Goal: Information Seeking & Learning: Learn about a topic

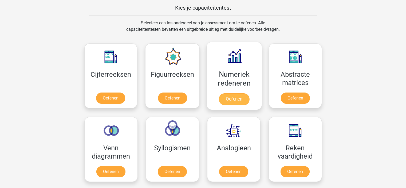
scroll to position [207, 0]
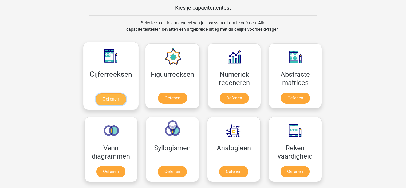
click at [116, 100] on link "Oefenen" at bounding box center [111, 99] width 30 height 12
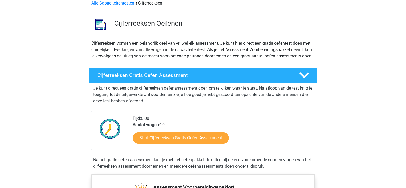
scroll to position [53, 0]
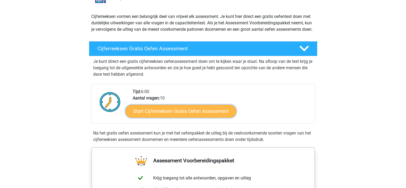
click at [181, 117] on link "Start Cijferreeksen Gratis Oefen Assessment" at bounding box center [181, 110] width 111 height 13
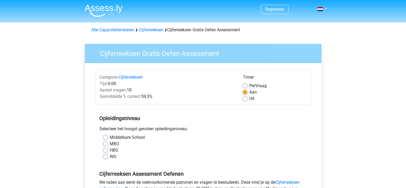
click at [110, 145] on label "MBO" at bounding box center [114, 144] width 9 height 6
click at [105, 145] on input "MBO" at bounding box center [105, 143] width 4 height 5
radio input "true"
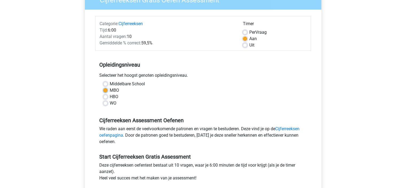
scroll to position [80, 0]
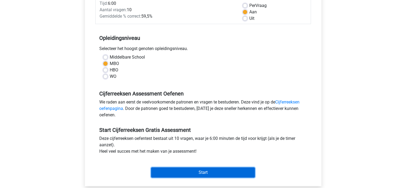
click at [201, 170] on input "Start" at bounding box center [203, 172] width 104 height 10
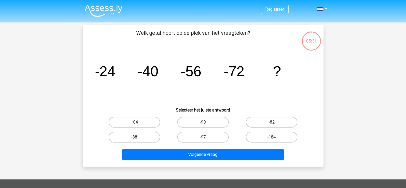
click at [148, 137] on label "-88" at bounding box center [135, 137] width 52 height 11
click at [138, 137] on input "-88" at bounding box center [135, 138] width 3 height 3
radio input "true"
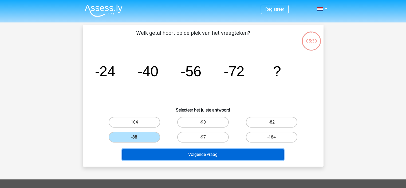
click at [192, 152] on button "Volgende vraag" at bounding box center [203, 154] width 162 height 11
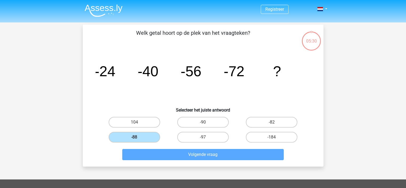
scroll to position [25, 0]
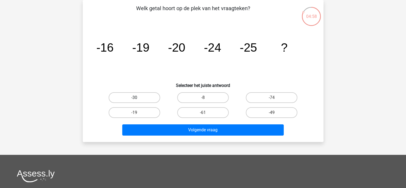
click at [135, 96] on label "-30" at bounding box center [135, 97] width 52 height 11
click at [135, 98] on input "-30" at bounding box center [135, 99] width 3 height 3
radio input "true"
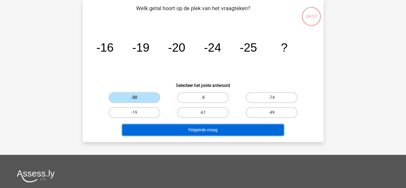
click at [215, 130] on button "Volgende vraag" at bounding box center [203, 129] width 162 height 11
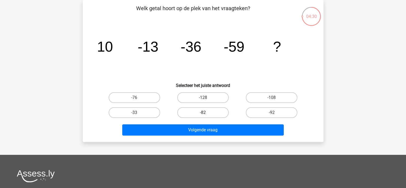
click at [210, 113] on label "-82" at bounding box center [203, 112] width 52 height 11
click at [207, 113] on input "-82" at bounding box center [204, 113] width 3 height 3
radio input "true"
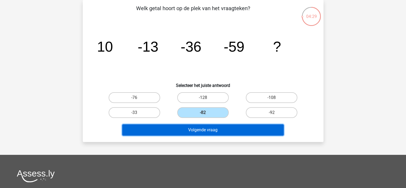
click at [216, 130] on button "Volgende vraag" at bounding box center [203, 129] width 162 height 11
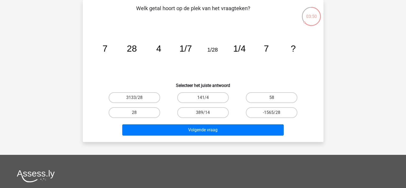
click at [136, 113] on input "28" at bounding box center [135, 113] width 3 height 3
radio input "true"
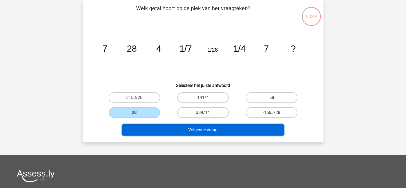
click at [198, 129] on button "Volgende vraag" at bounding box center [203, 129] width 162 height 11
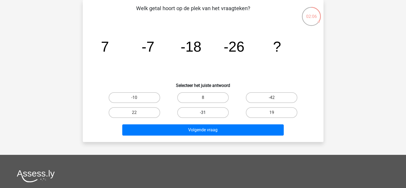
click at [210, 114] on label "-31" at bounding box center [203, 112] width 52 height 11
click at [207, 114] on input "-31" at bounding box center [204, 113] width 3 height 3
radio input "true"
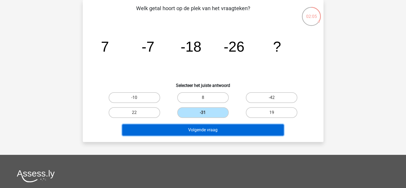
click at [236, 127] on button "Volgende vraag" at bounding box center [203, 129] width 162 height 11
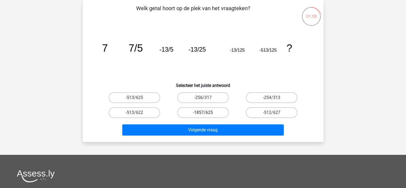
click at [196, 112] on label "-1857/625" at bounding box center [203, 112] width 52 height 11
click at [203, 112] on input "-1857/625" at bounding box center [204, 113] width 3 height 3
radio input "true"
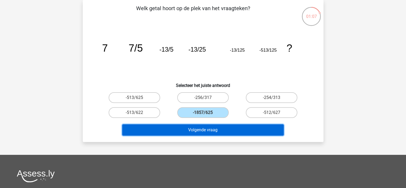
click at [210, 131] on button "Volgende vraag" at bounding box center [203, 129] width 162 height 11
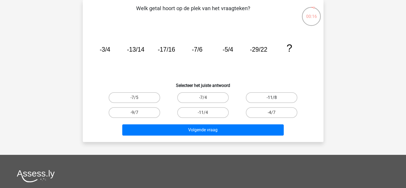
click at [286, 98] on label "-11/8" at bounding box center [272, 97] width 52 height 11
click at [275, 98] on input "-11/8" at bounding box center [273, 99] width 3 height 3
radio input "true"
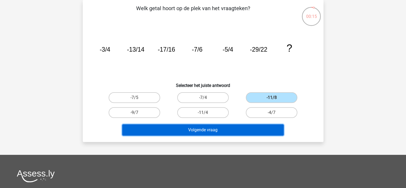
click at [233, 128] on button "Volgende vraag" at bounding box center [203, 129] width 162 height 11
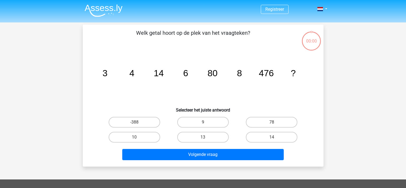
scroll to position [25, 0]
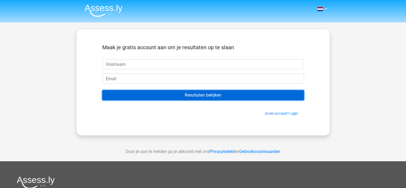
click at [200, 95] on input "Resultaten bekijken" at bounding box center [203, 95] width 202 height 10
click at [197, 95] on input "Resultaten bekijken" at bounding box center [203, 95] width 202 height 10
